Goal: Task Accomplishment & Management: Use online tool/utility

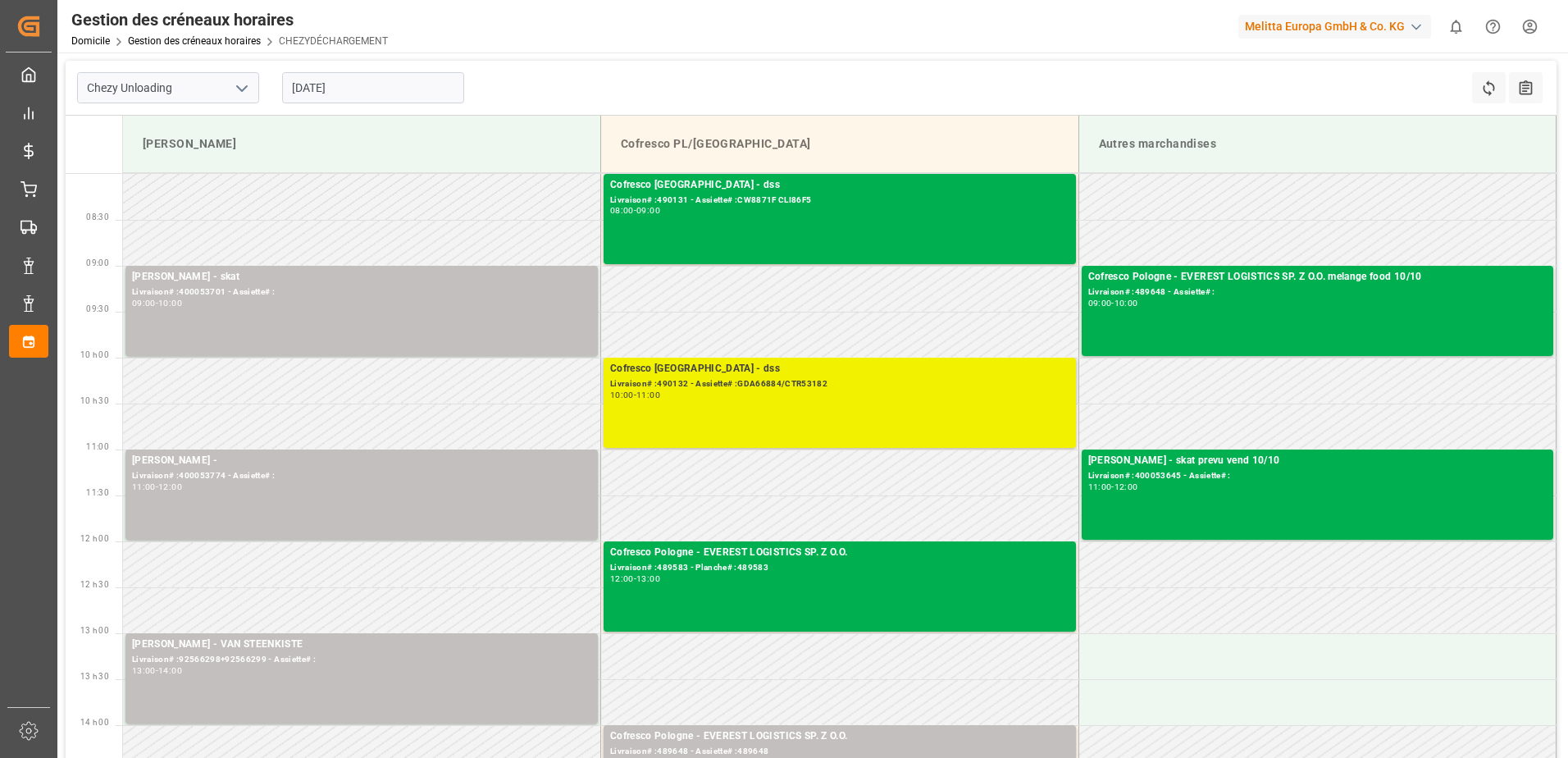
click at [868, 398] on div "10:00 - 11:00" at bounding box center [839, 396] width 459 height 9
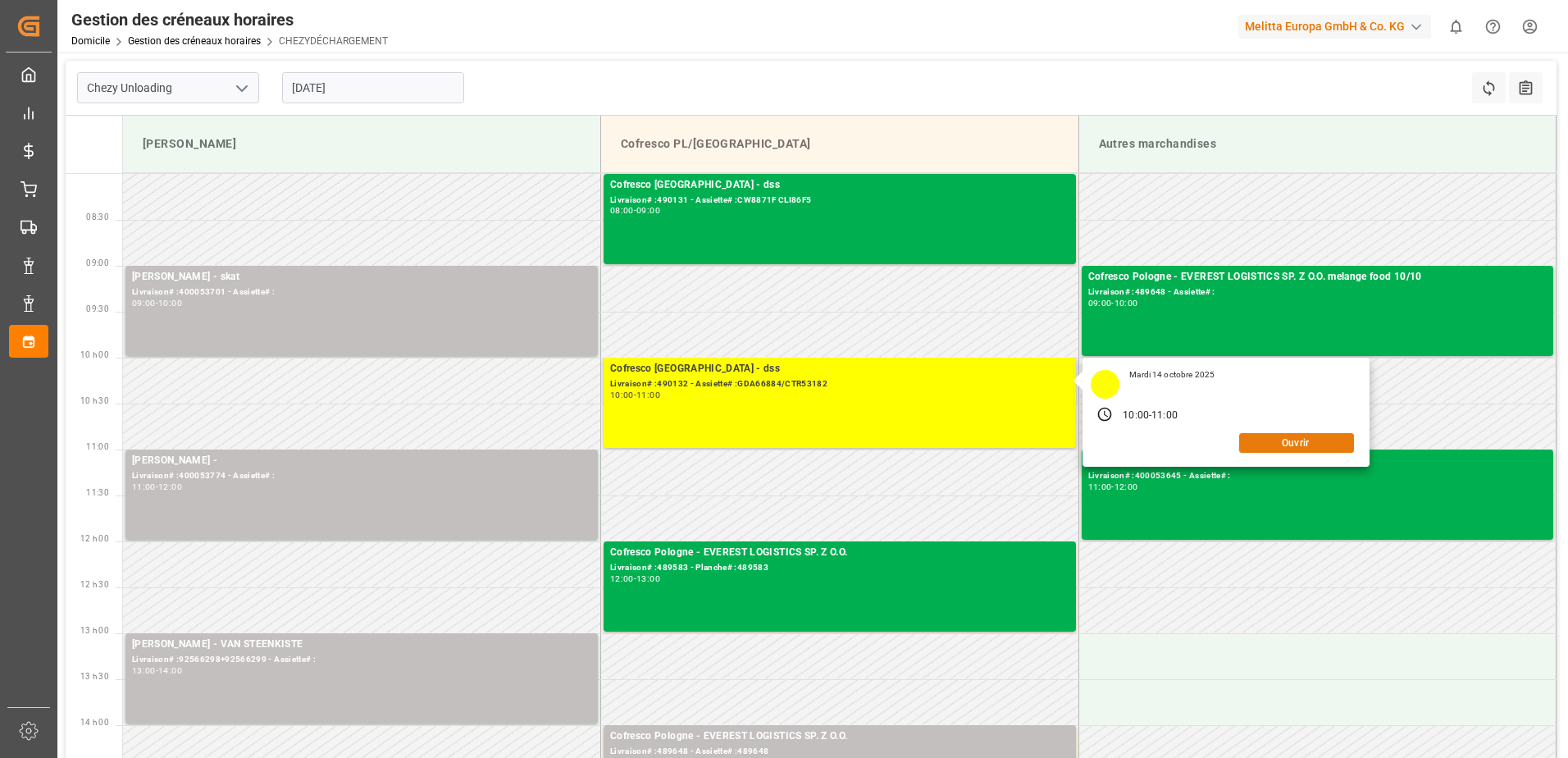
click at [1288, 439] on button "Ouvrir" at bounding box center [1297, 443] width 115 height 20
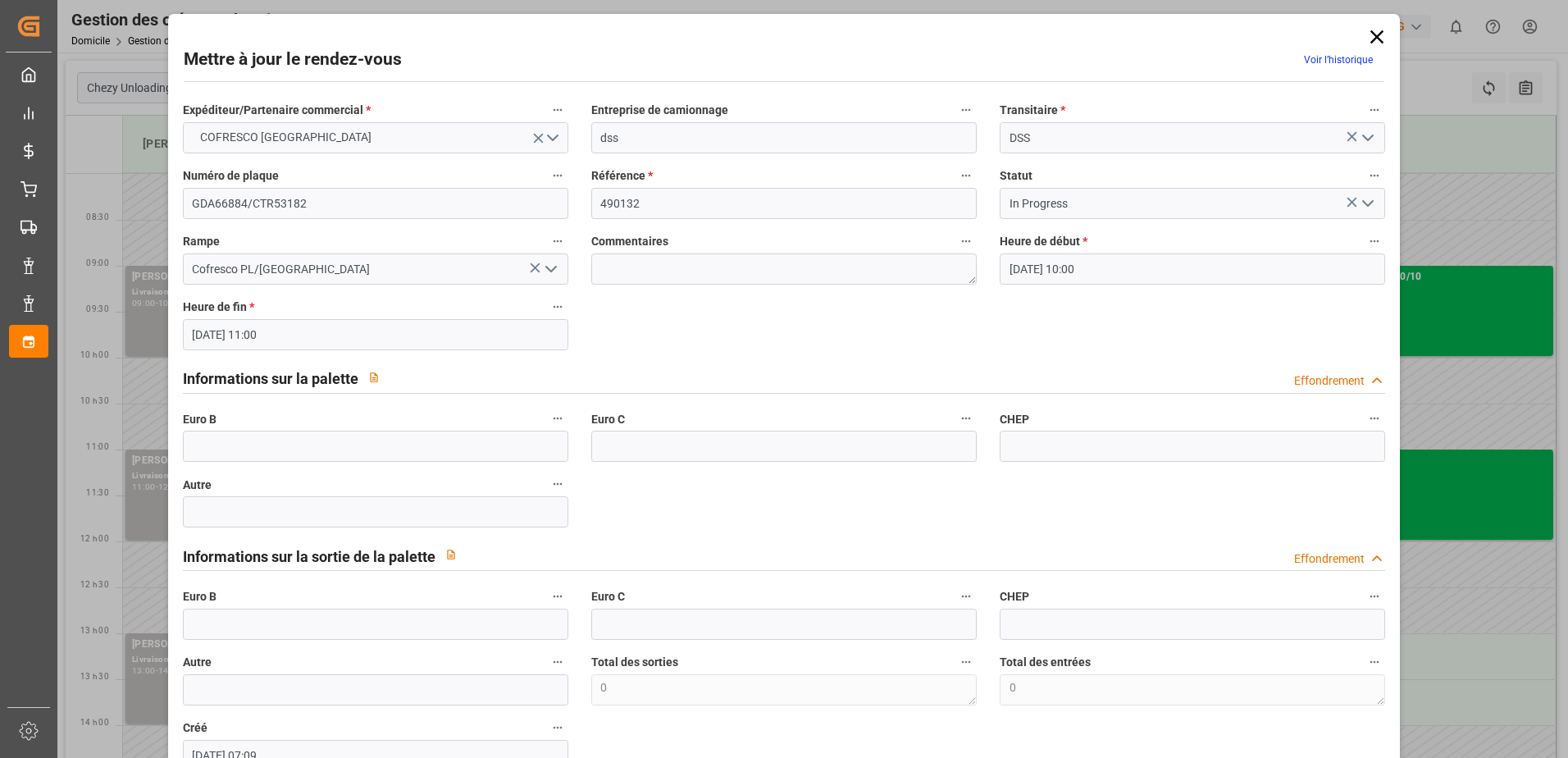
click at [1361, 201] on icon "Ouvrir le menu" at bounding box center [1368, 203] width 20 height 20
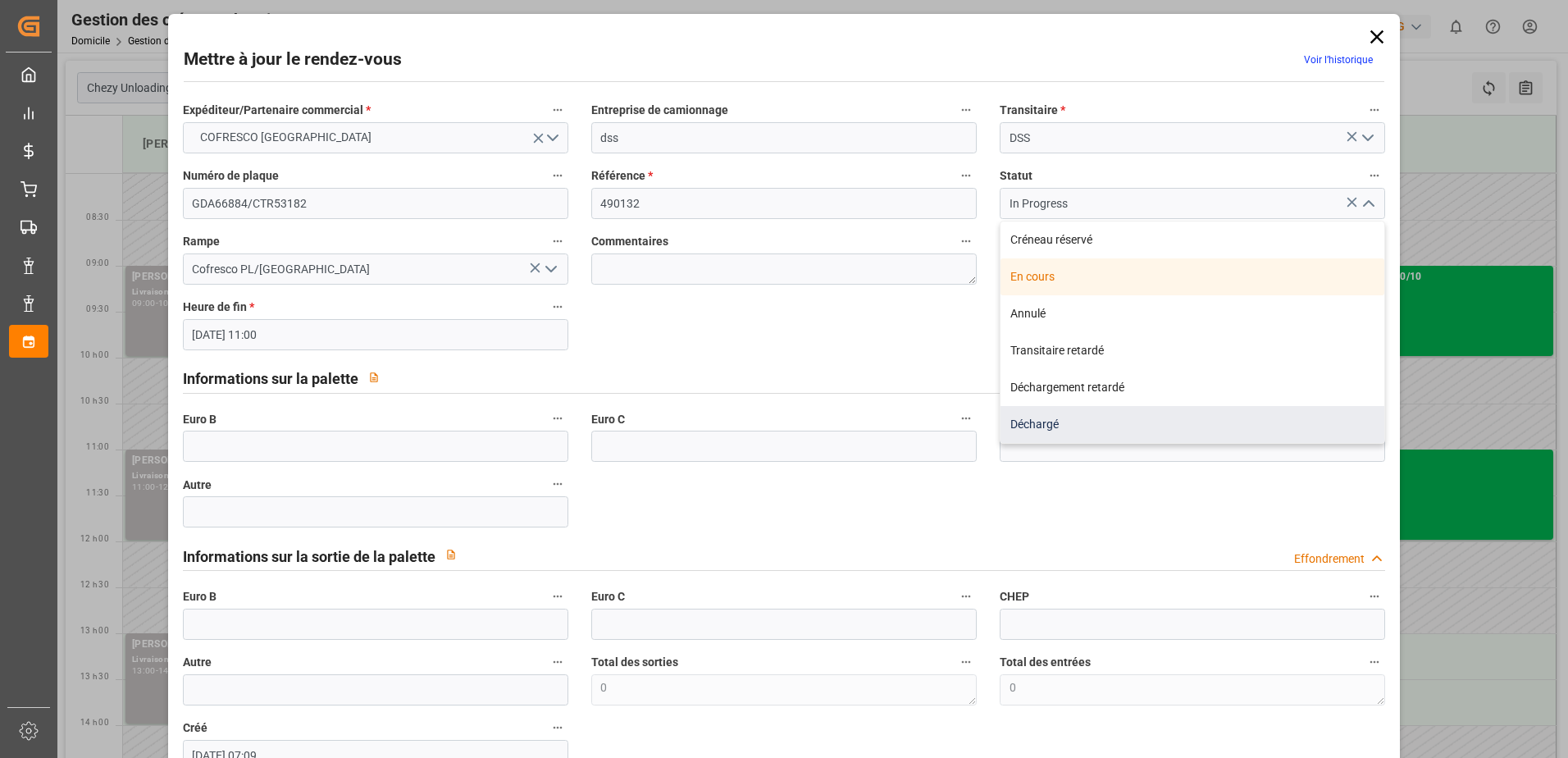
click at [1025, 421] on div "Déchargé" at bounding box center [1192, 424] width 384 height 37
type input "Unloaded"
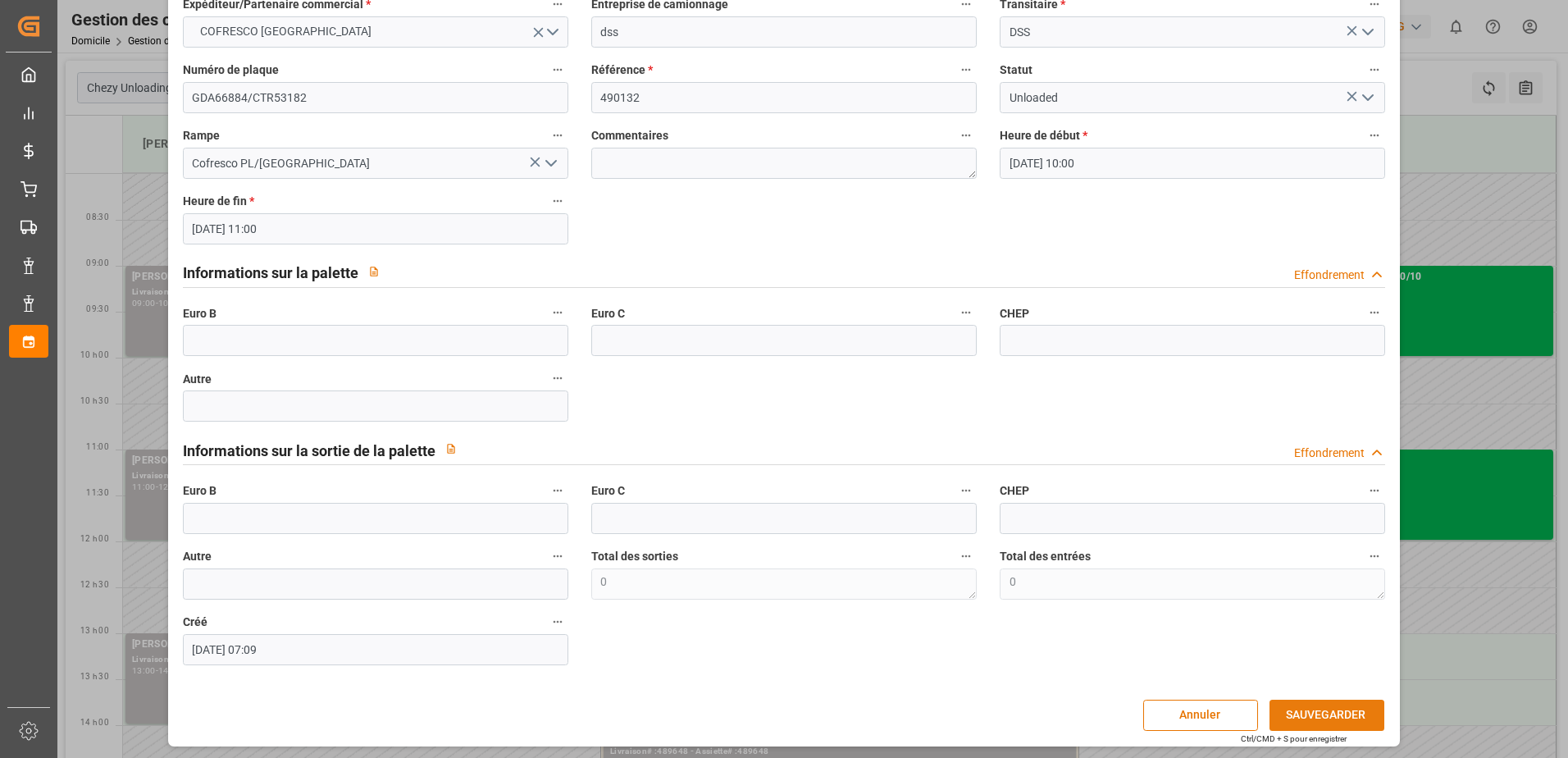
scroll to position [108, 0]
click at [1358, 713] on button "SAUVEGARDER" at bounding box center [1327, 713] width 115 height 31
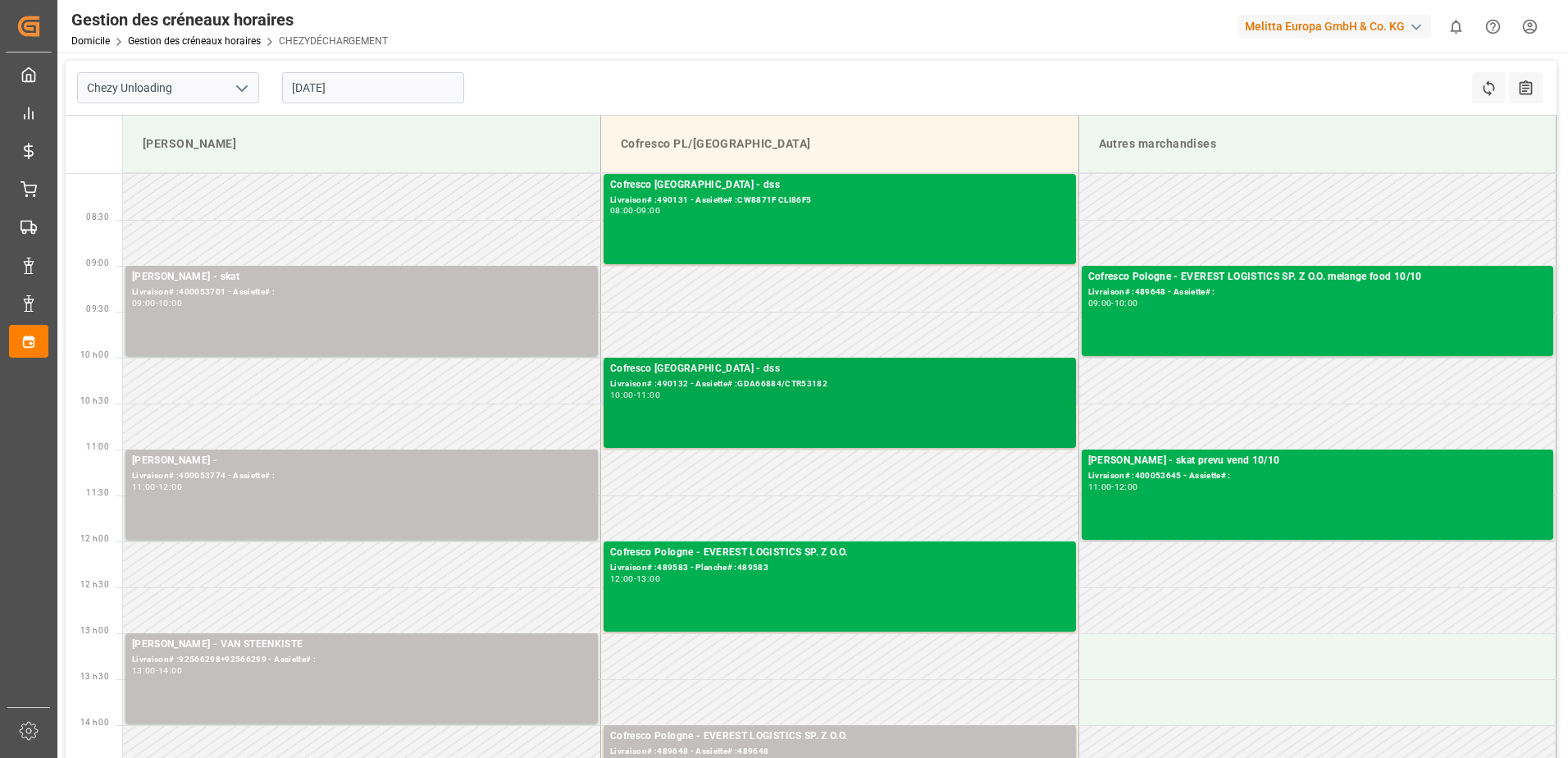
click at [753, 415] on div "Cofresco Pologne - dss Livraison# :490132 - Assiette# :GDA66884/CTR53182 10:00 …" at bounding box center [839, 403] width 459 height 84
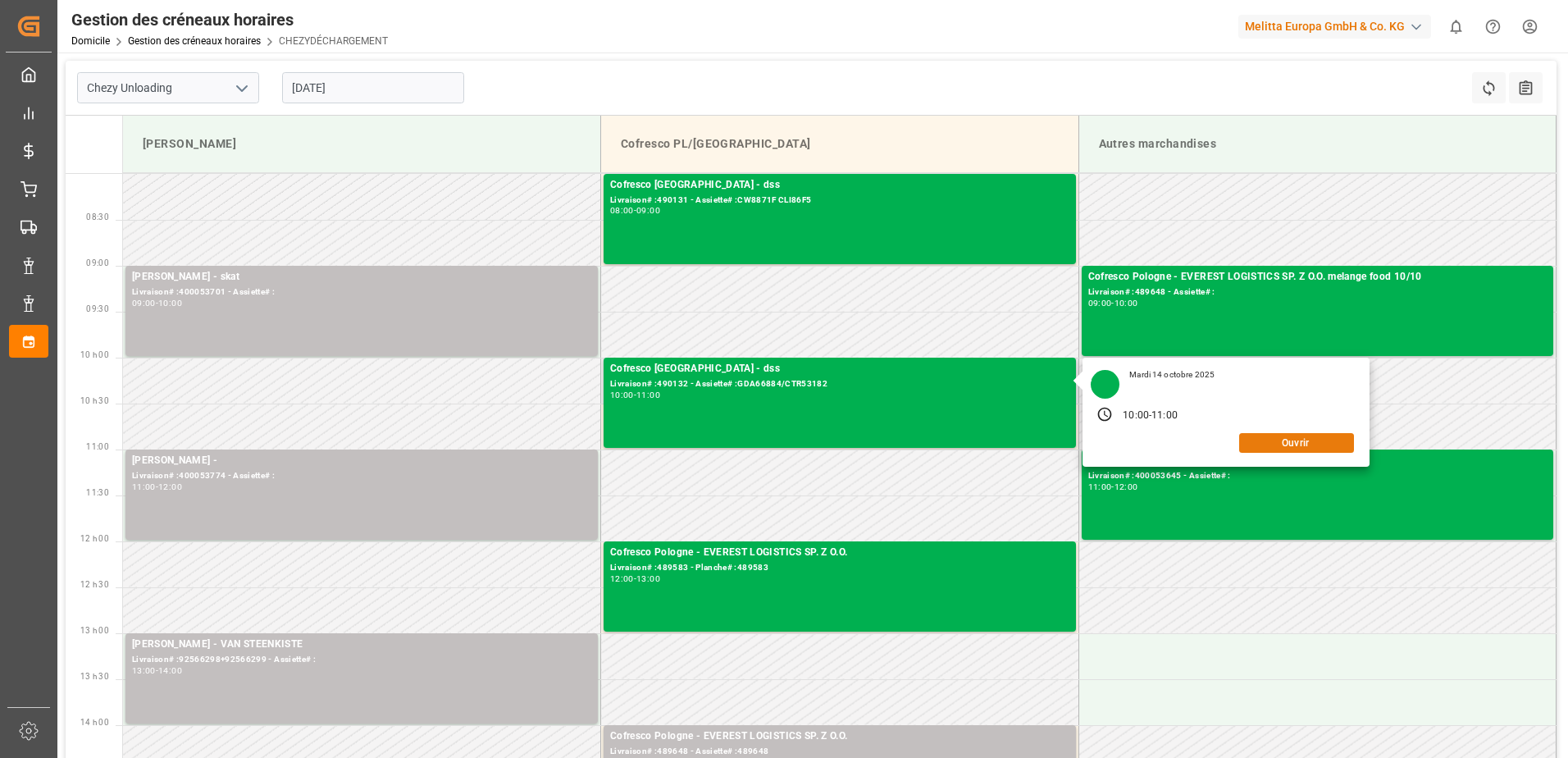
click at [1273, 445] on button "Ouvrir" at bounding box center [1297, 443] width 115 height 20
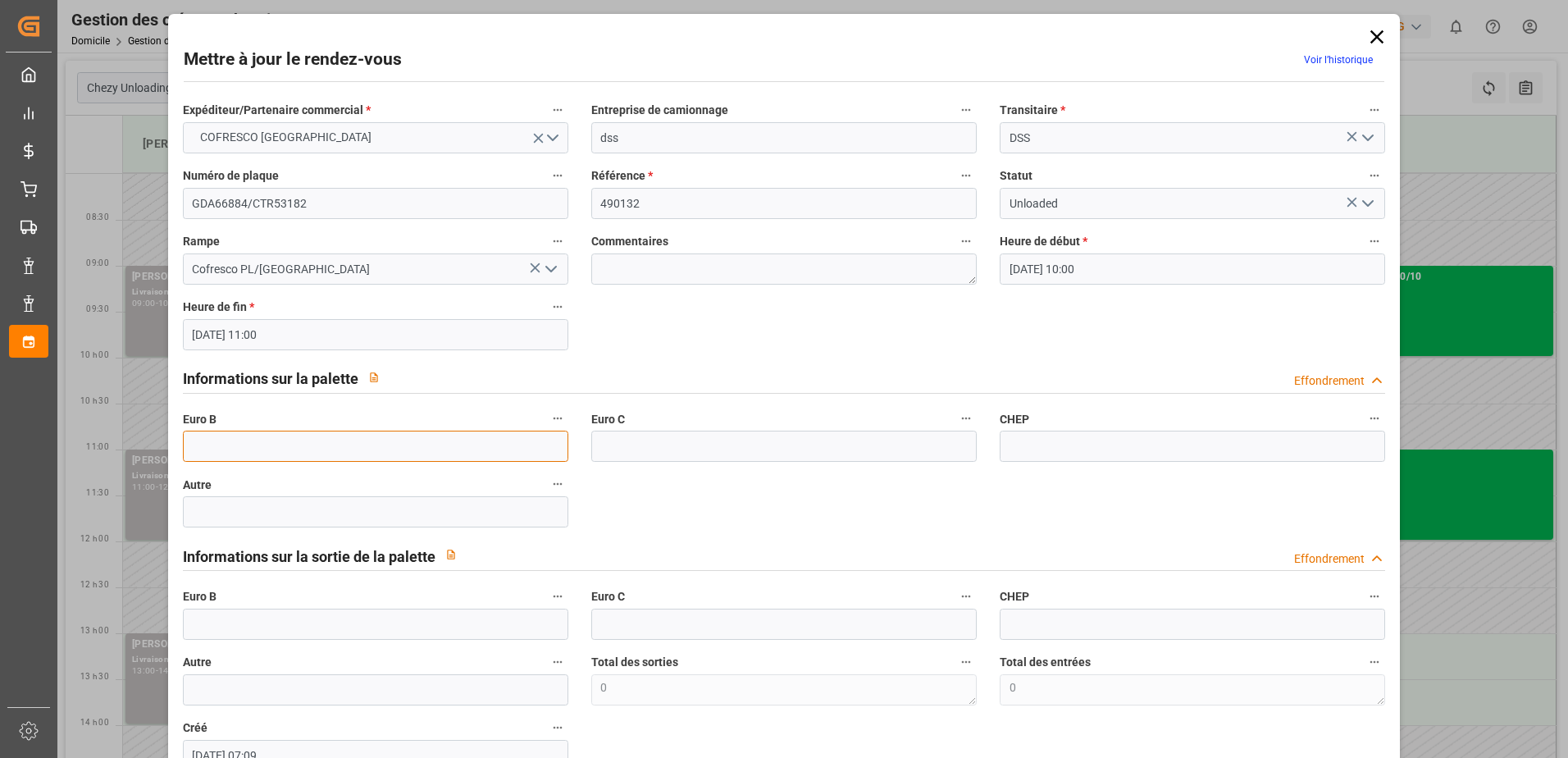
click at [267, 452] on input "text" at bounding box center [376, 446] width 385 height 31
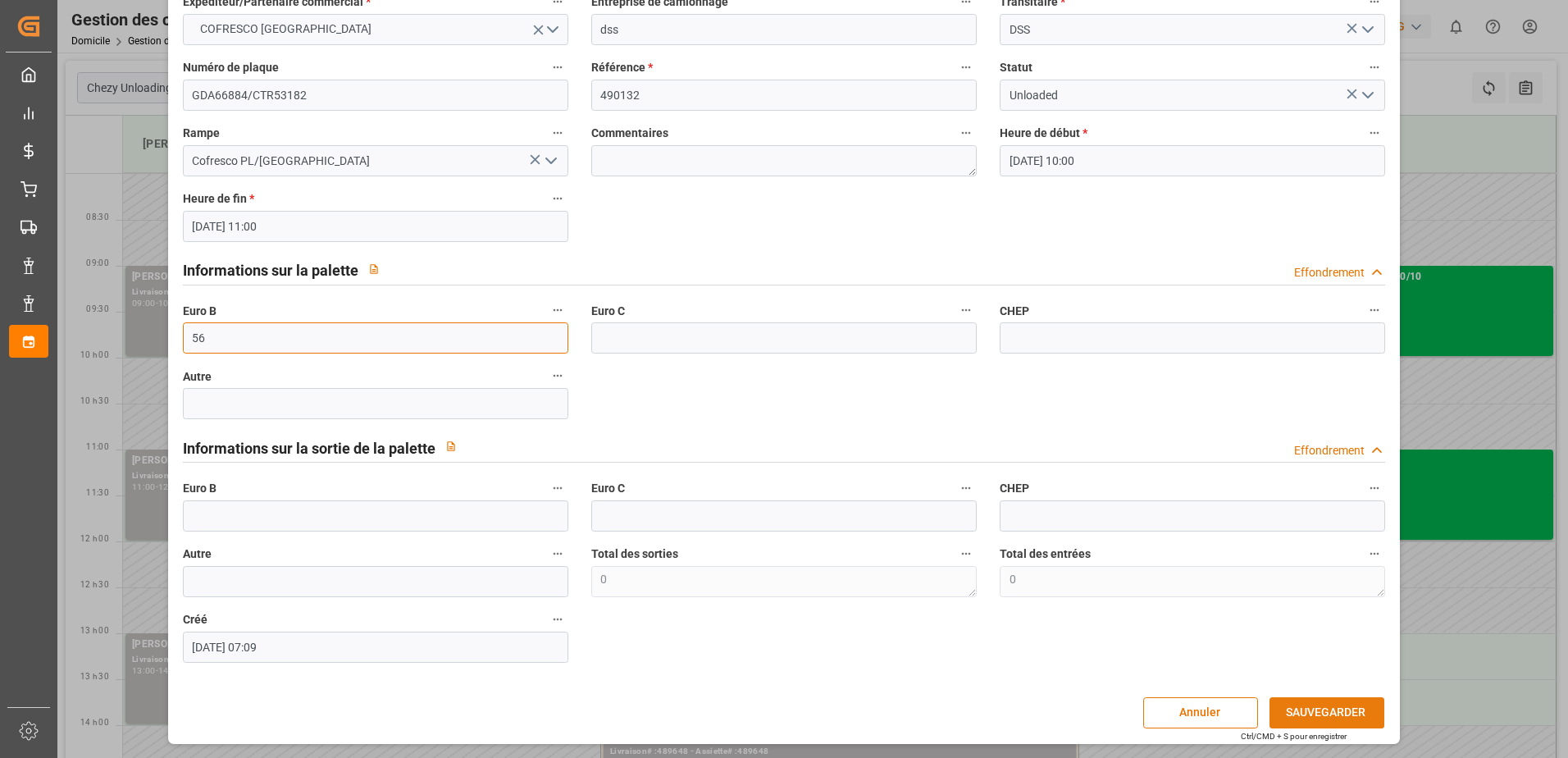
type input "56"
click at [1331, 711] on button "SAUVEGARDER" at bounding box center [1327, 713] width 115 height 31
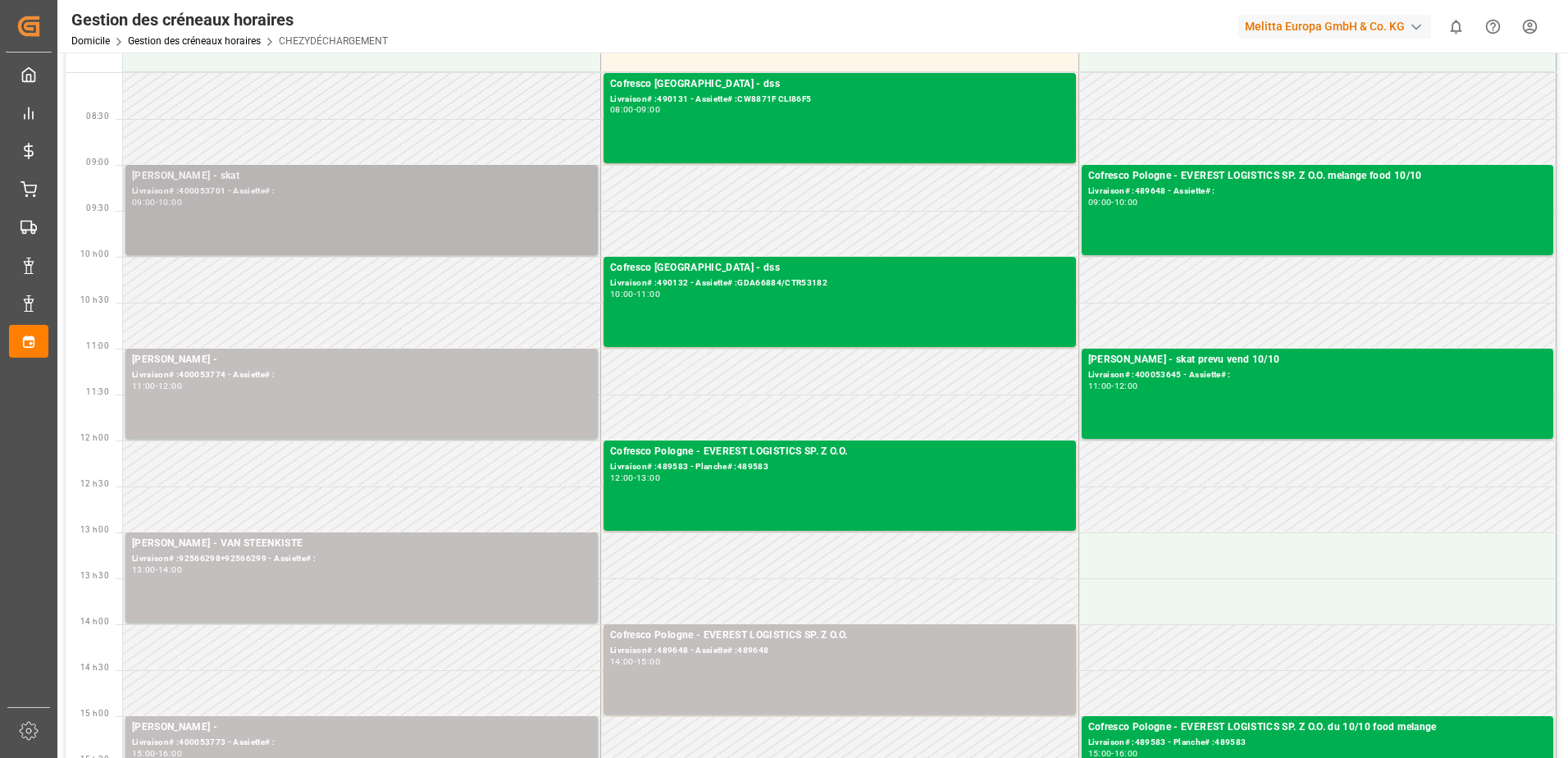
scroll to position [82, 0]
